Goal: Download file/media

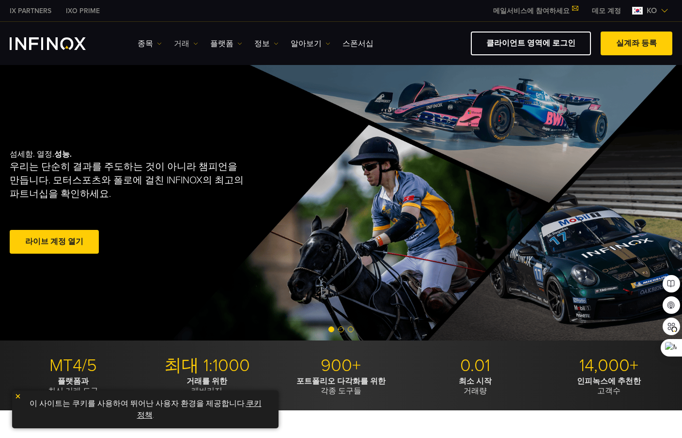
click at [193, 46] on img at bounding box center [195, 43] width 5 height 5
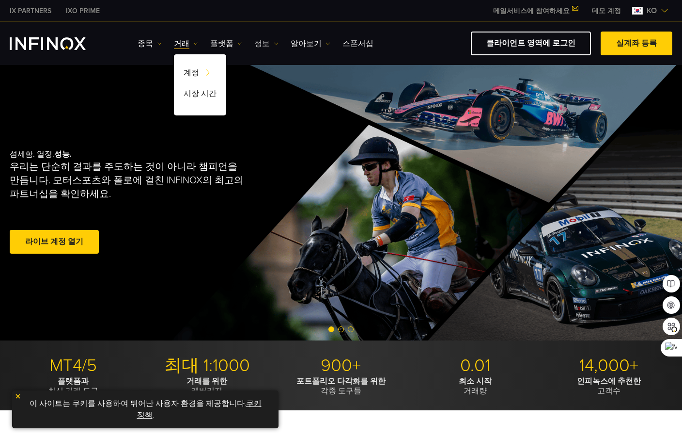
click at [274, 45] on img at bounding box center [276, 43] width 5 height 5
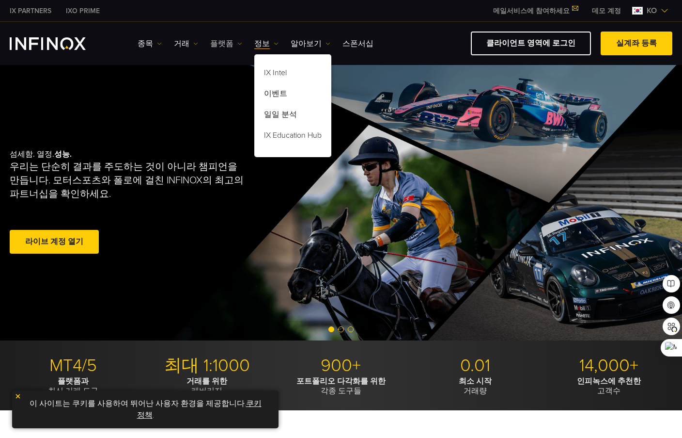
click at [237, 43] on img at bounding box center [239, 43] width 5 height 5
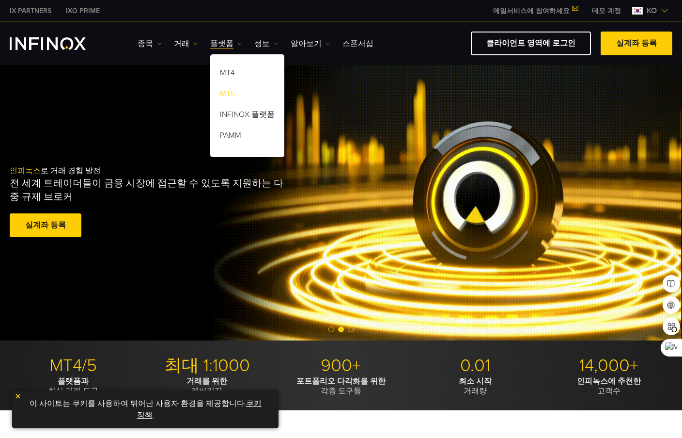
click at [224, 91] on link "MT5" at bounding box center [247, 95] width 74 height 21
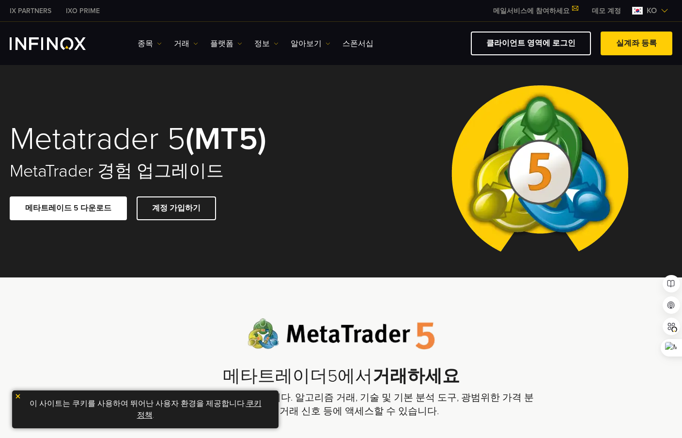
click at [86, 212] on link "메타트레이드 5 다운로드" at bounding box center [68, 208] width 117 height 24
